Goal: Task Accomplishment & Management: Manage account settings

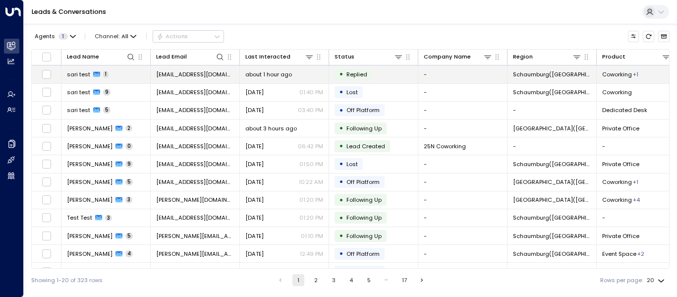
click at [120, 72] on td "sari test 1" at bounding box center [105, 73] width 89 height 17
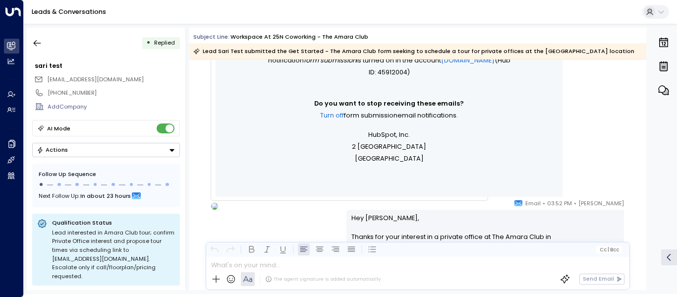
scroll to position [550, 0]
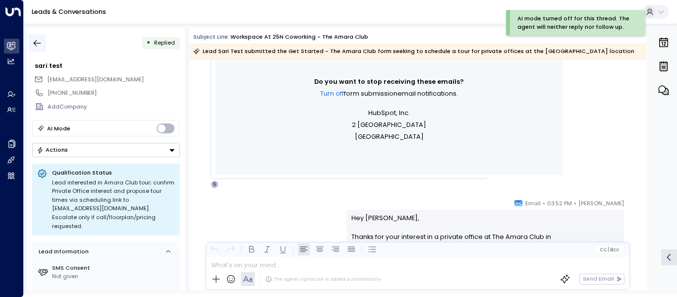
click at [36, 41] on icon "button" at bounding box center [37, 43] width 10 height 10
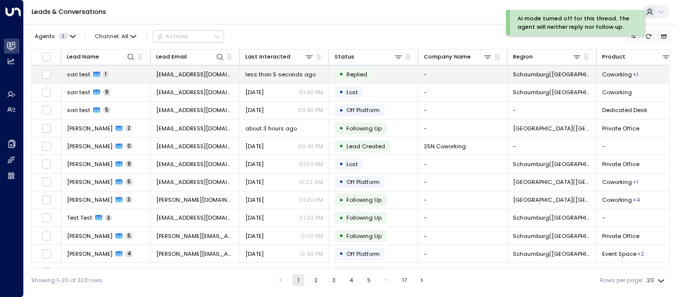
click at [380, 74] on td "• Replied" at bounding box center [373, 73] width 89 height 17
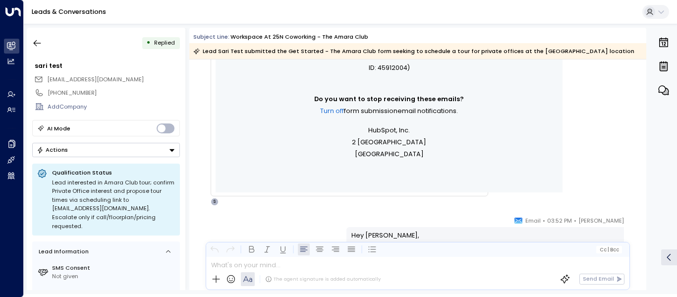
click at [98, 146] on button "Actions" at bounding box center [106, 150] width 148 height 14
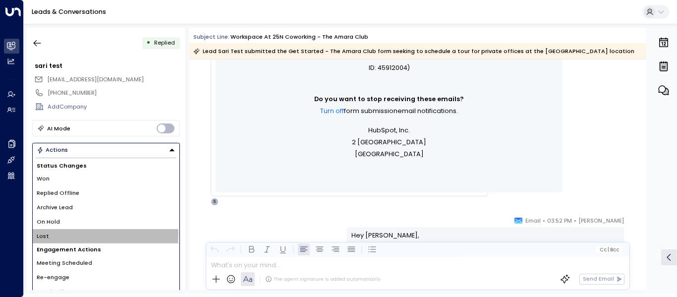
click at [67, 234] on li "Lost" at bounding box center [106, 236] width 147 height 14
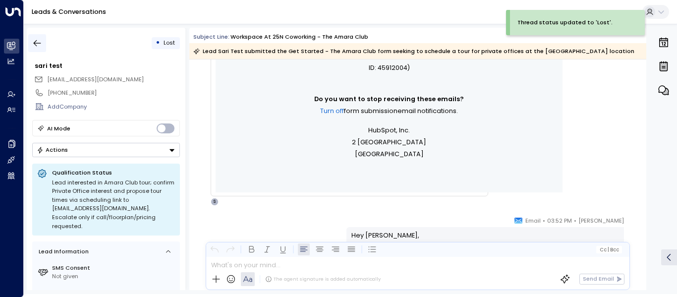
click at [46, 37] on button "button" at bounding box center [37, 43] width 18 height 18
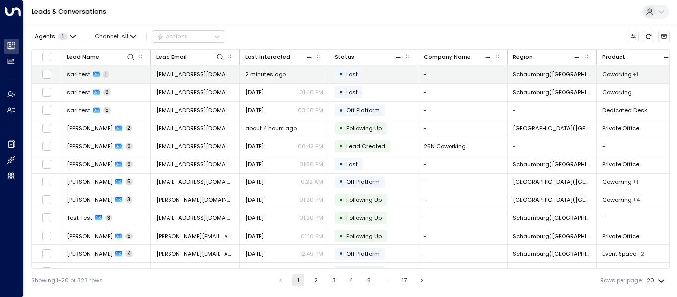
click at [98, 71] on icon at bounding box center [96, 74] width 7 height 7
